Goal: Task Accomplishment & Management: Manage account settings

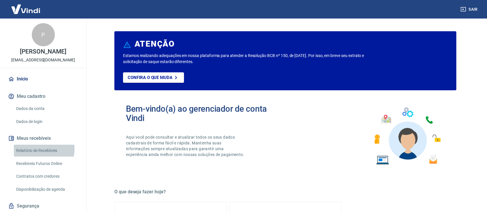
click at [36, 149] on link "Relatório de Recebíveis" at bounding box center [47, 150] width 66 height 12
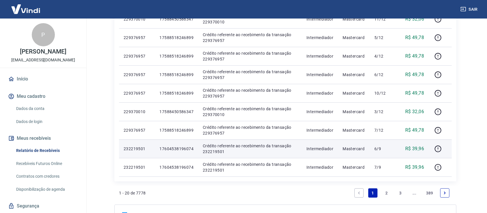
scroll to position [364, 0]
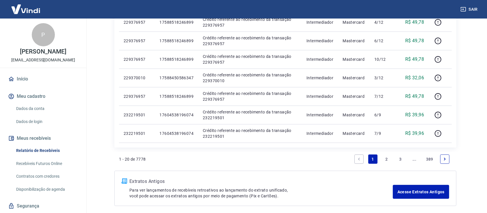
click at [389, 159] on link "2" at bounding box center [386, 158] width 9 height 9
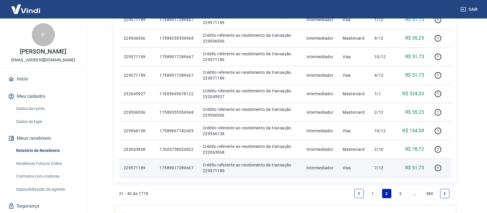
scroll to position [364, 0]
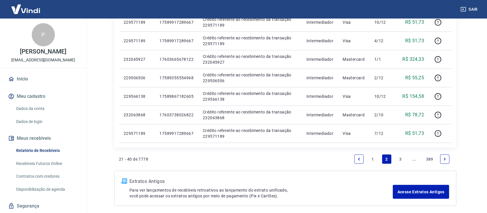
click at [400, 158] on link "3" at bounding box center [400, 158] width 9 height 9
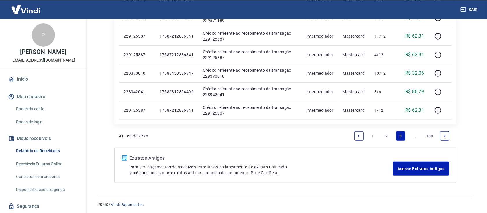
scroll to position [389, 0]
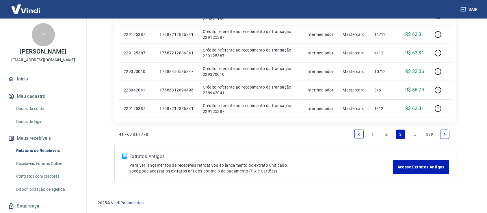
click at [447, 134] on icon "Next page" at bounding box center [445, 134] width 4 height 4
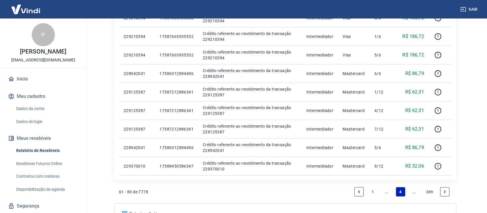
scroll to position [364, 0]
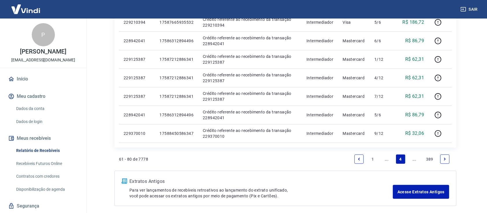
click at [445, 161] on link "Next page" at bounding box center [444, 158] width 9 height 9
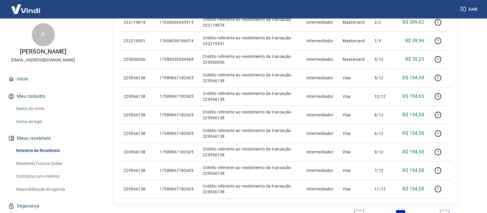
scroll to position [364, 0]
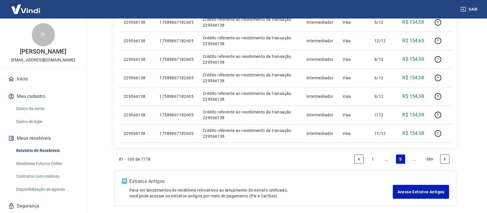
click at [446, 159] on icon "Next page" at bounding box center [445, 159] width 4 height 4
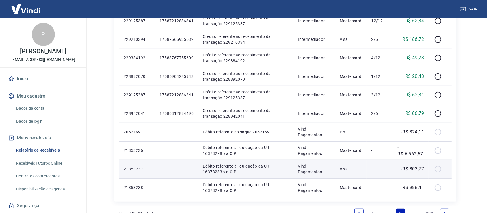
scroll to position [364, 0]
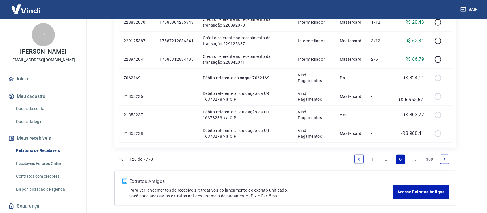
click at [443, 157] on icon "Next page" at bounding box center [445, 159] width 4 height 4
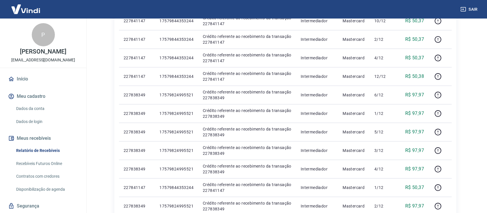
scroll to position [389, 0]
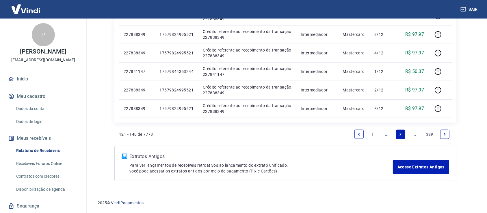
click at [445, 133] on icon "Next page" at bounding box center [445, 134] width 2 height 3
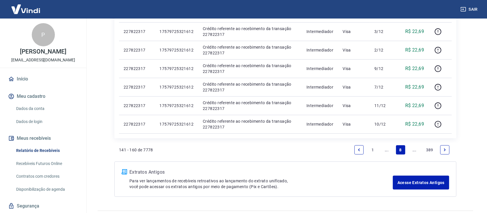
scroll to position [389, 0]
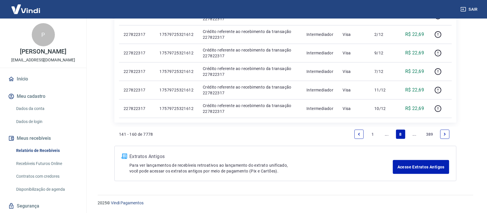
click at [447, 133] on icon "Next page" at bounding box center [445, 134] width 4 height 4
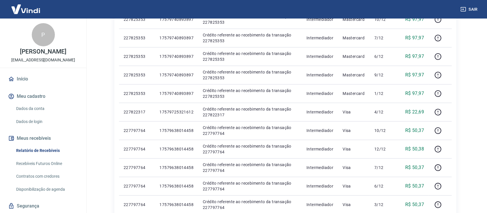
scroll to position [334, 0]
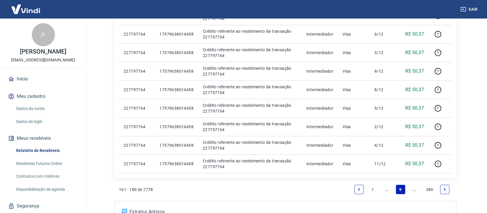
click at [447, 189] on link "Next page" at bounding box center [444, 189] width 9 height 9
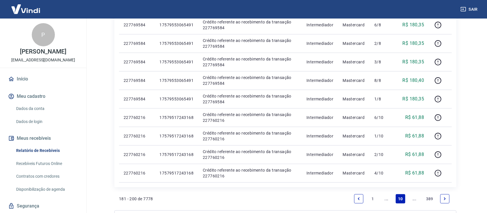
scroll to position [389, 0]
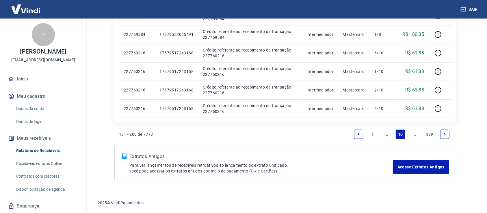
click at [443, 133] on link "Next page" at bounding box center [444, 133] width 9 height 9
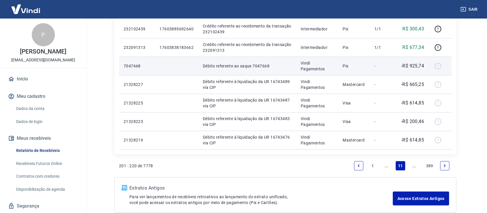
scroll to position [426, 0]
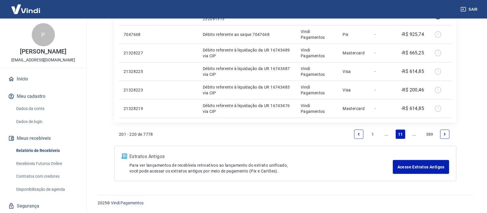
click at [355, 134] on link "Previous page" at bounding box center [358, 133] width 9 height 9
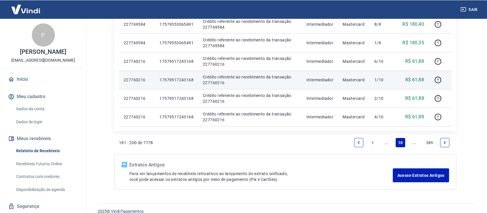
scroll to position [389, 0]
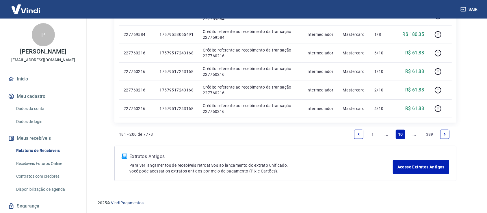
click at [356, 135] on link "Previous page" at bounding box center [358, 133] width 9 height 9
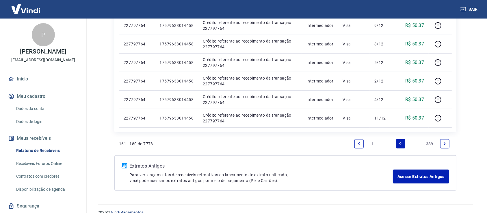
scroll to position [389, 0]
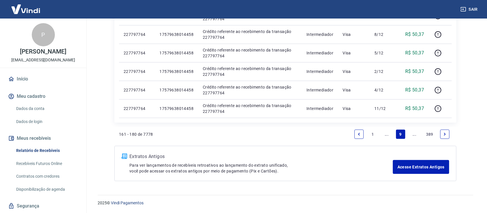
click at [359, 134] on icon "Previous page" at bounding box center [359, 134] width 4 height 4
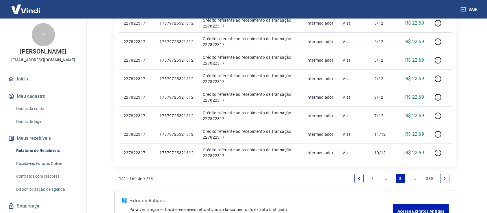
scroll to position [389, 0]
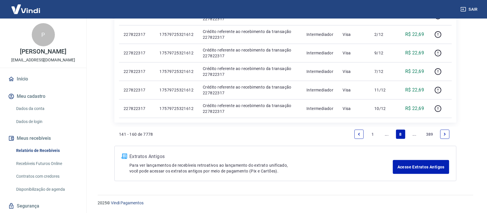
click at [358, 131] on link "Previous page" at bounding box center [358, 133] width 9 height 9
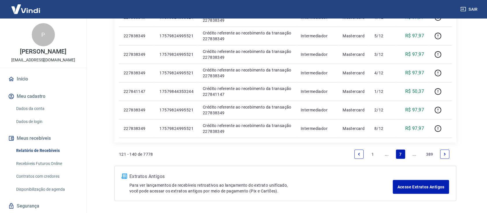
scroll to position [371, 0]
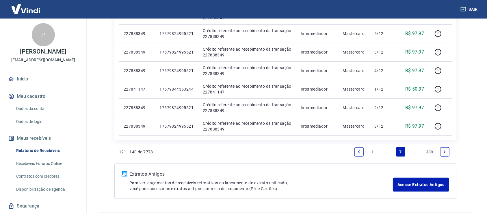
click at [358, 151] on icon "Previous page" at bounding box center [359, 152] width 4 height 4
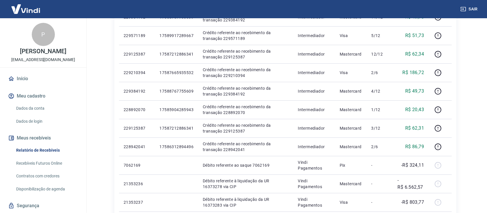
scroll to position [269, 0]
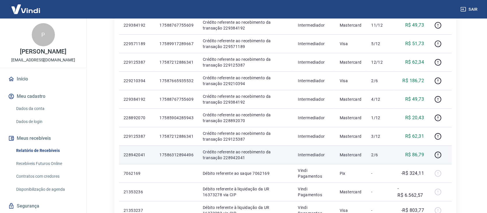
click at [134, 155] on p "228942041" at bounding box center [137, 155] width 27 height 6
copy p "228942041"
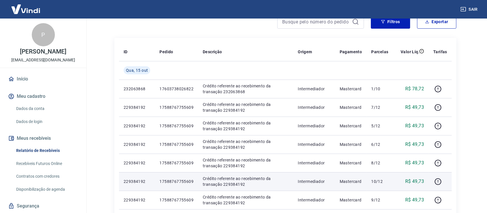
scroll to position [56, 0]
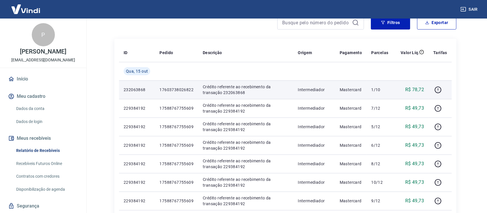
click at [136, 89] on p "232063868" at bounding box center [137, 90] width 27 height 6
copy p "232063868"
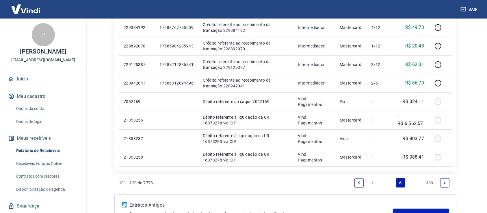
scroll to position [360, 0]
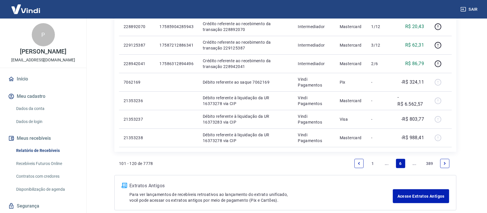
click at [357, 161] on icon "Previous page" at bounding box center [359, 163] width 4 height 4
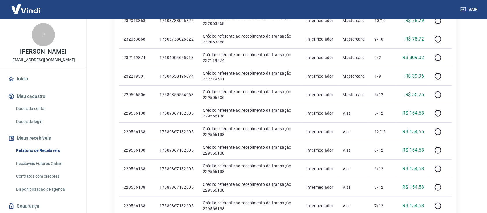
scroll to position [268, 0]
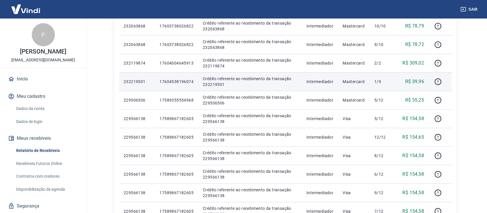
click at [139, 80] on p "232219501" at bounding box center [137, 82] width 27 height 6
copy p "232219501"
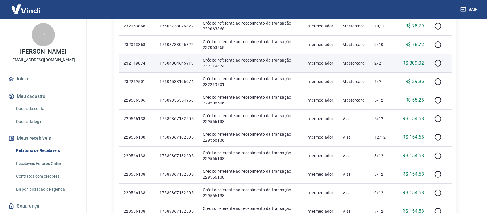
click at [144, 64] on p "232119874" at bounding box center [137, 63] width 27 height 6
copy p "232119874"
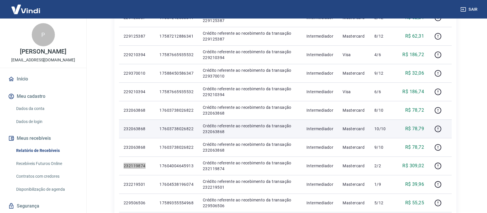
scroll to position [146, 0]
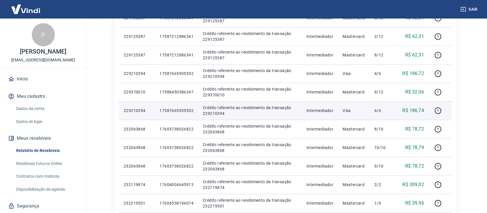
click at [141, 110] on p "229210394" at bounding box center [137, 110] width 27 height 6
copy p "229210394"
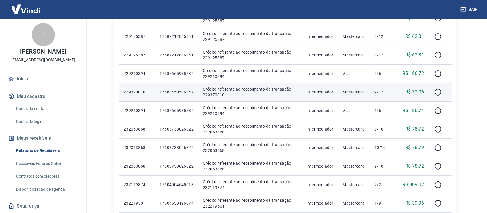
click at [140, 91] on p "229370010" at bounding box center [137, 92] width 27 height 6
click at [140, 92] on p "229370010" at bounding box center [137, 92] width 27 height 6
copy p "229370010"
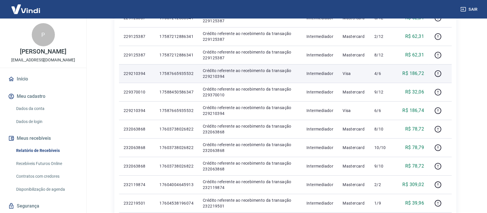
click at [133, 72] on p "229210394" at bounding box center [137, 73] width 27 height 6
copy p "229210394"
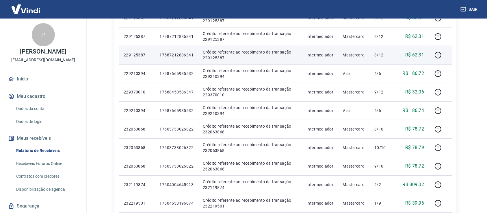
click at [135, 54] on p "229125387" at bounding box center [137, 55] width 27 height 6
copy p "229125387"
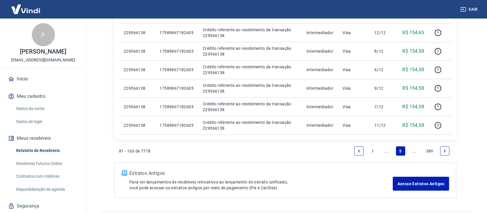
scroll to position [389, 0]
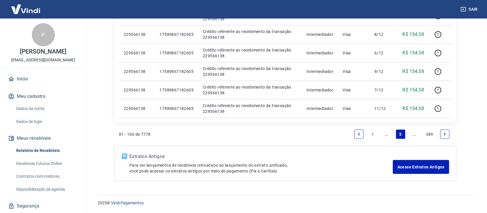
click at [357, 135] on link "Previous page" at bounding box center [358, 133] width 9 height 9
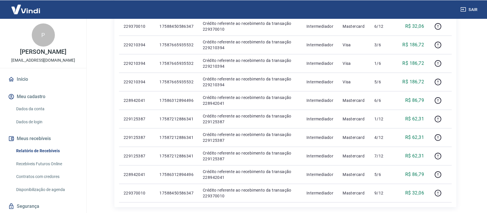
scroll to position [364, 0]
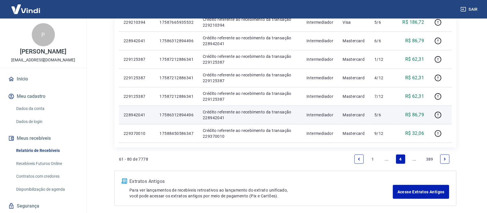
click at [138, 115] on p "228942041" at bounding box center [137, 115] width 27 height 6
copy p "228942041"
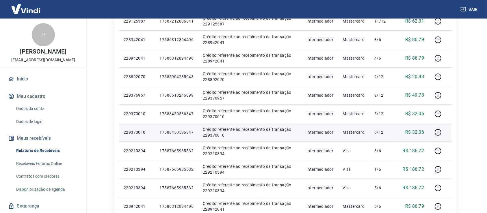
scroll to position [182, 0]
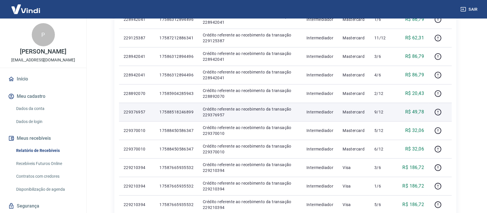
click at [135, 111] on p "229376957" at bounding box center [137, 112] width 27 height 6
copy p "229376957"
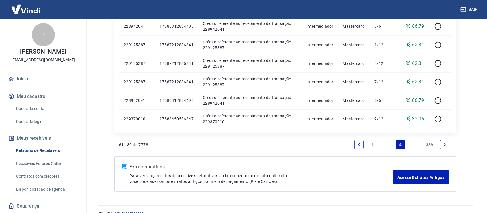
scroll to position [380, 0]
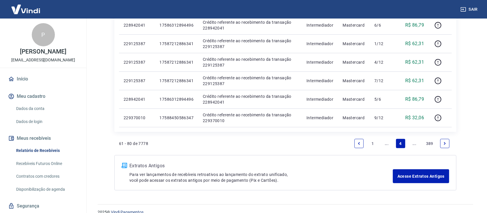
click at [359, 140] on link "Previous page" at bounding box center [358, 142] width 9 height 9
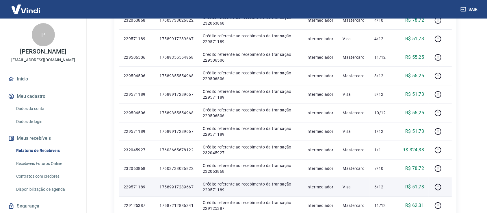
scroll to position [217, 0]
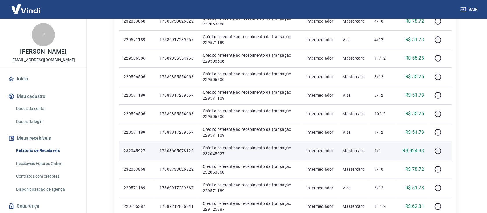
click at [138, 151] on p "232045927" at bounding box center [137, 151] width 27 height 6
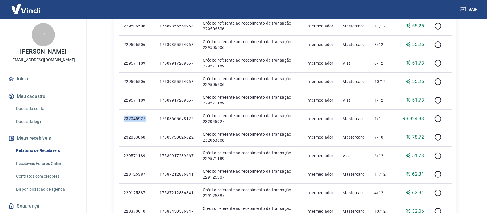
scroll to position [382, 0]
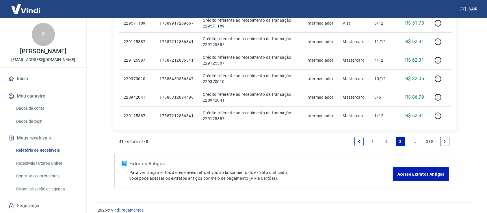
click at [387, 139] on link "2" at bounding box center [386, 141] width 9 height 9
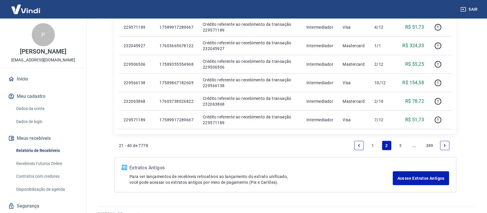
scroll to position [389, 0]
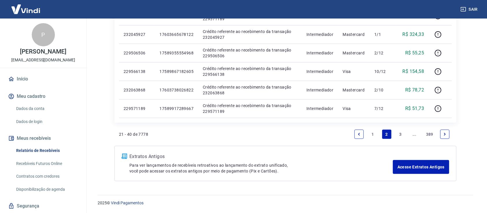
click at [371, 132] on link "1" at bounding box center [372, 133] width 9 height 9
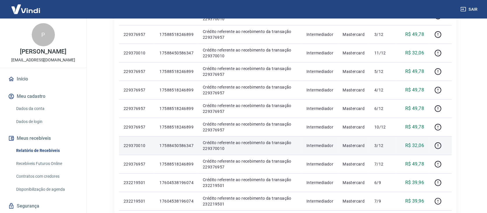
scroll to position [266, 0]
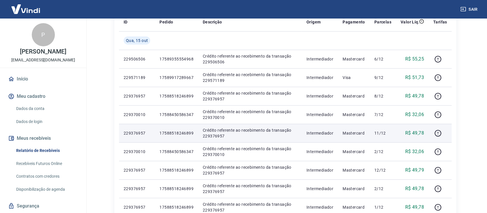
scroll to position [76, 0]
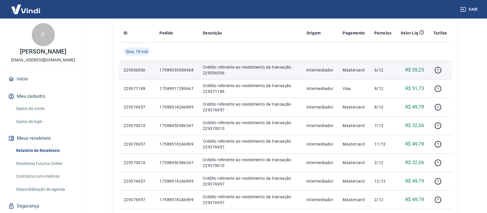
click at [137, 68] on p "229506506" at bounding box center [137, 70] width 27 height 6
copy p "229506506"
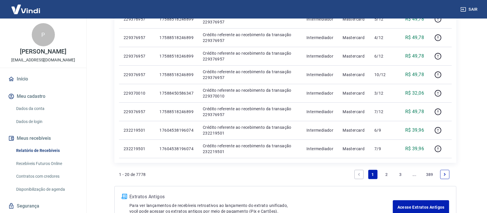
scroll to position [389, 0]
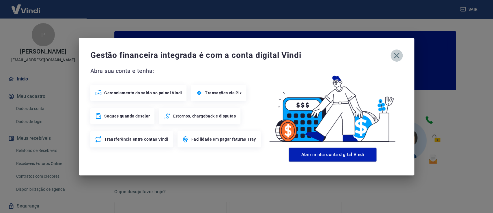
click at [397, 56] on icon "button" at bounding box center [396, 55] width 9 height 9
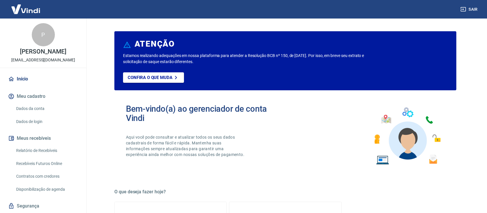
scroll to position [16, 0]
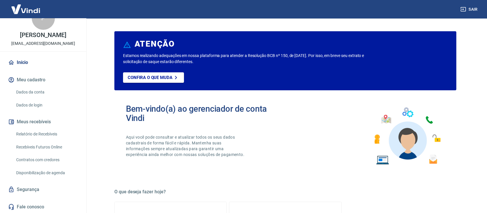
click at [45, 145] on link "Recebíveis Futuros Online" at bounding box center [47, 147] width 66 height 12
